Goal: Task Accomplishment & Management: Manage account settings

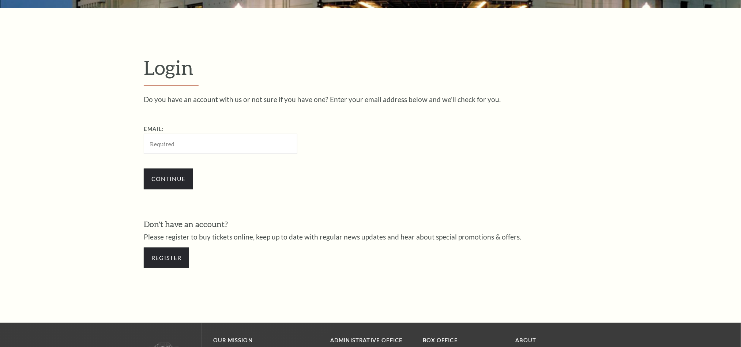
scroll to position [197, 0]
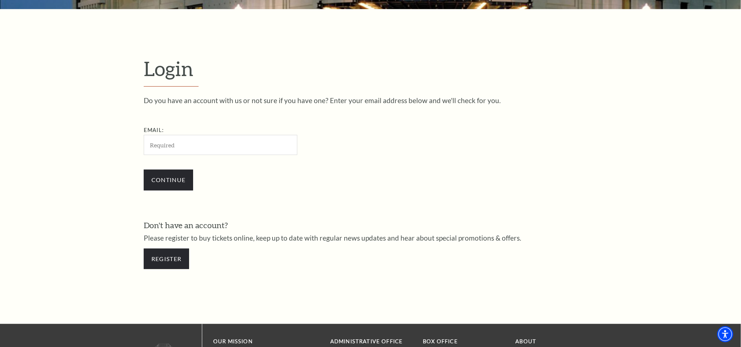
click at [201, 145] on input "Email:" at bounding box center [221, 145] width 154 height 20
type input "[EMAIL_ADDRESS][DOMAIN_NAME]"
click at [172, 180] on input "Continue" at bounding box center [168, 180] width 49 height 20
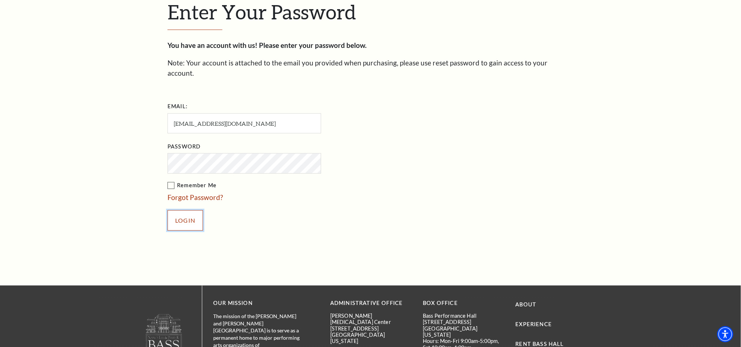
click at [172, 210] on input "Login" at bounding box center [185, 220] width 35 height 20
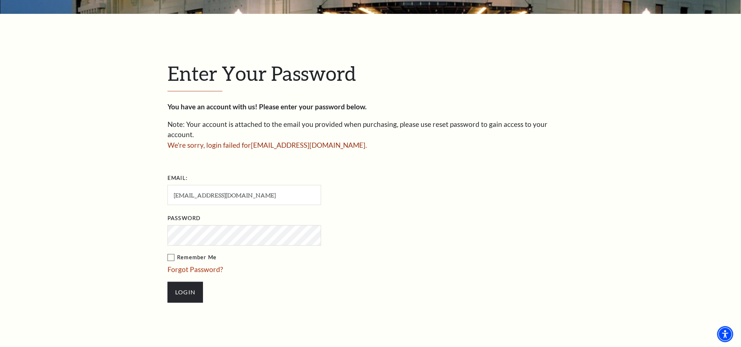
scroll to position [195, 0]
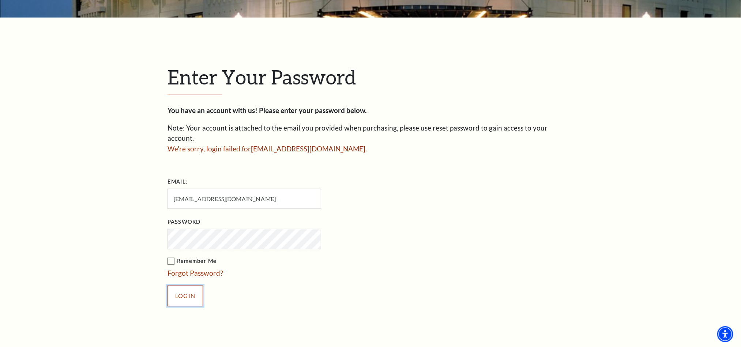
click at [198, 286] on input "Login" at bounding box center [185, 296] width 35 height 20
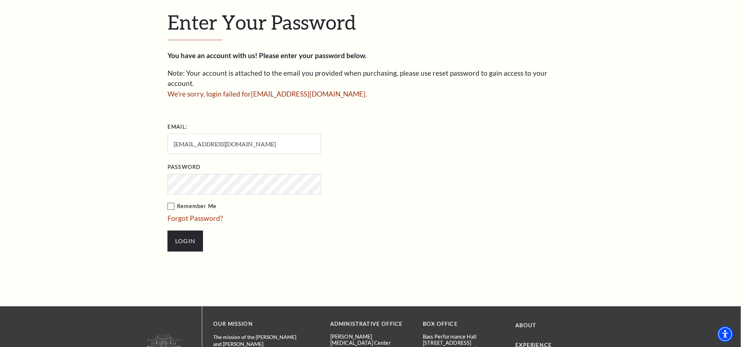
click at [168, 231] on input "Login" at bounding box center [185, 241] width 35 height 20
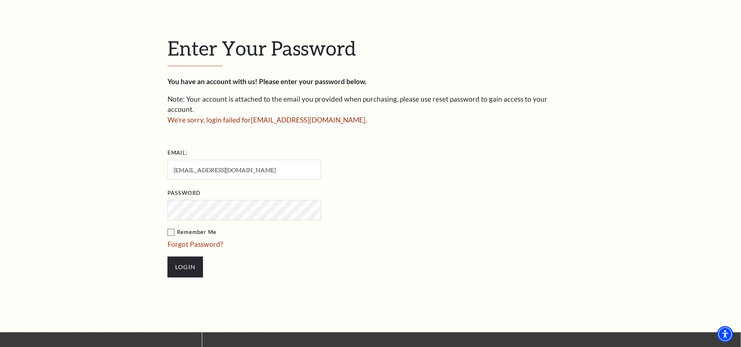
scroll to position [195, 0]
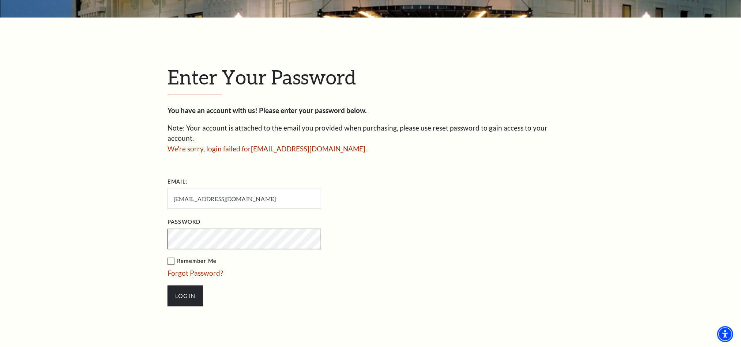
click at [168, 286] on input "Login" at bounding box center [185, 296] width 35 height 20
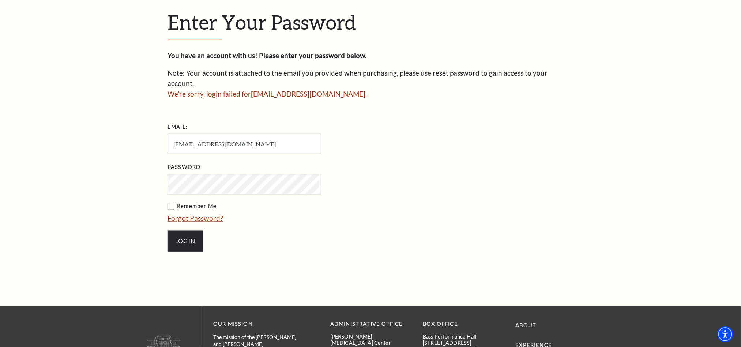
click at [190, 214] on link "Forgot Password?" at bounding box center [196, 218] width 56 height 8
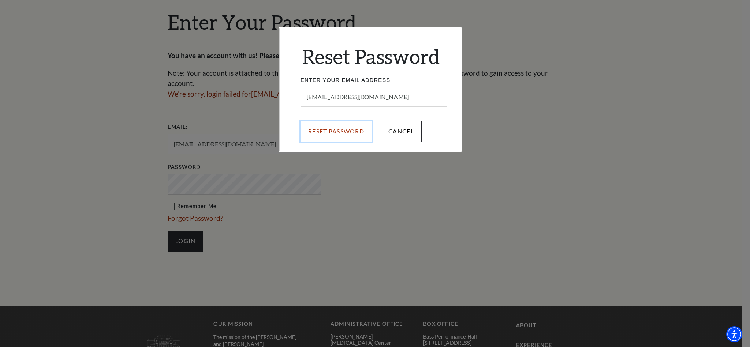
click at [342, 129] on input "Reset Password" at bounding box center [335, 131] width 71 height 20
